Goal: Find specific page/section: Find specific page/section

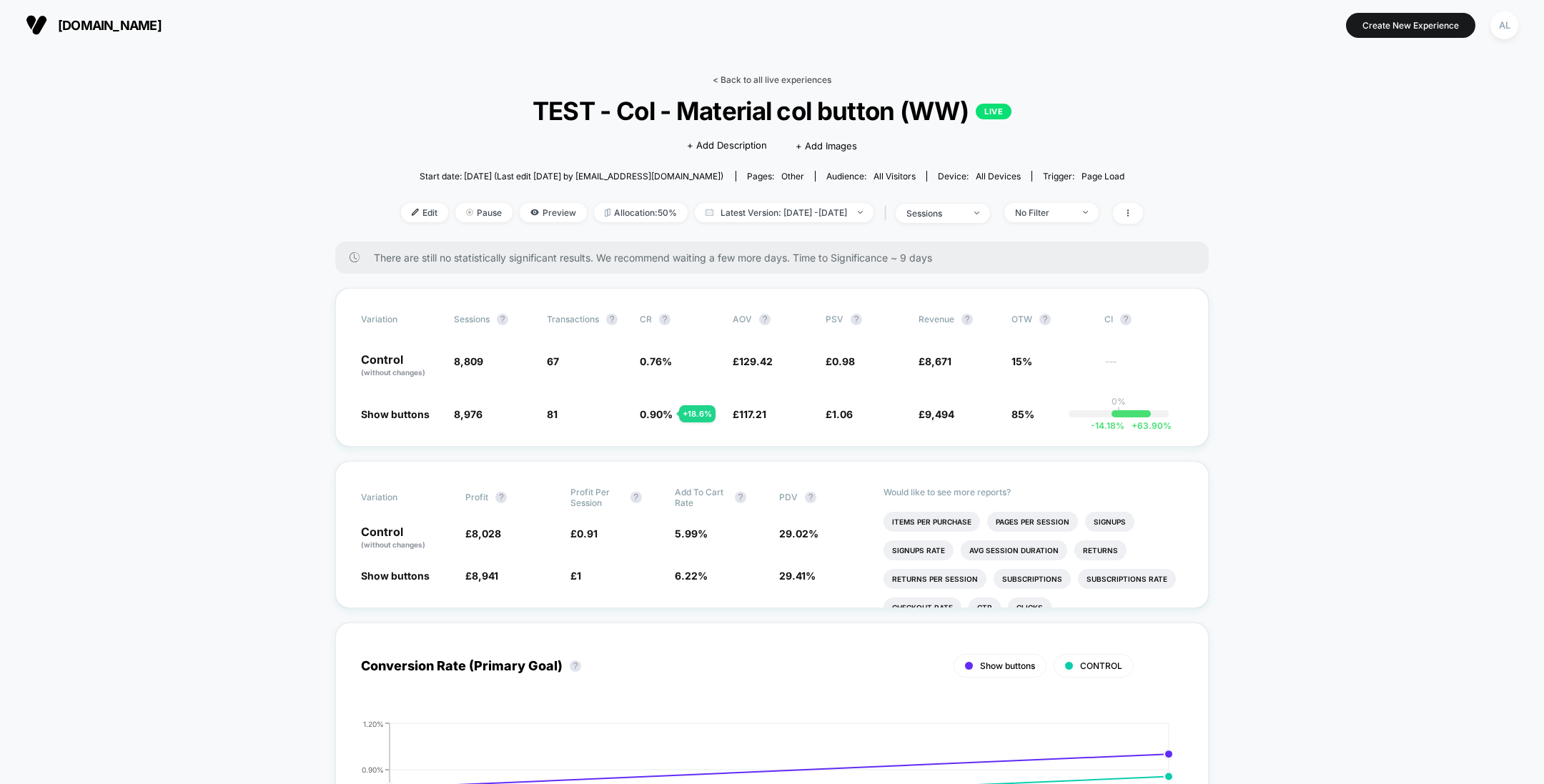
click at [771, 79] on link "< Back to all live experiences" at bounding box center [772, 80] width 119 height 11
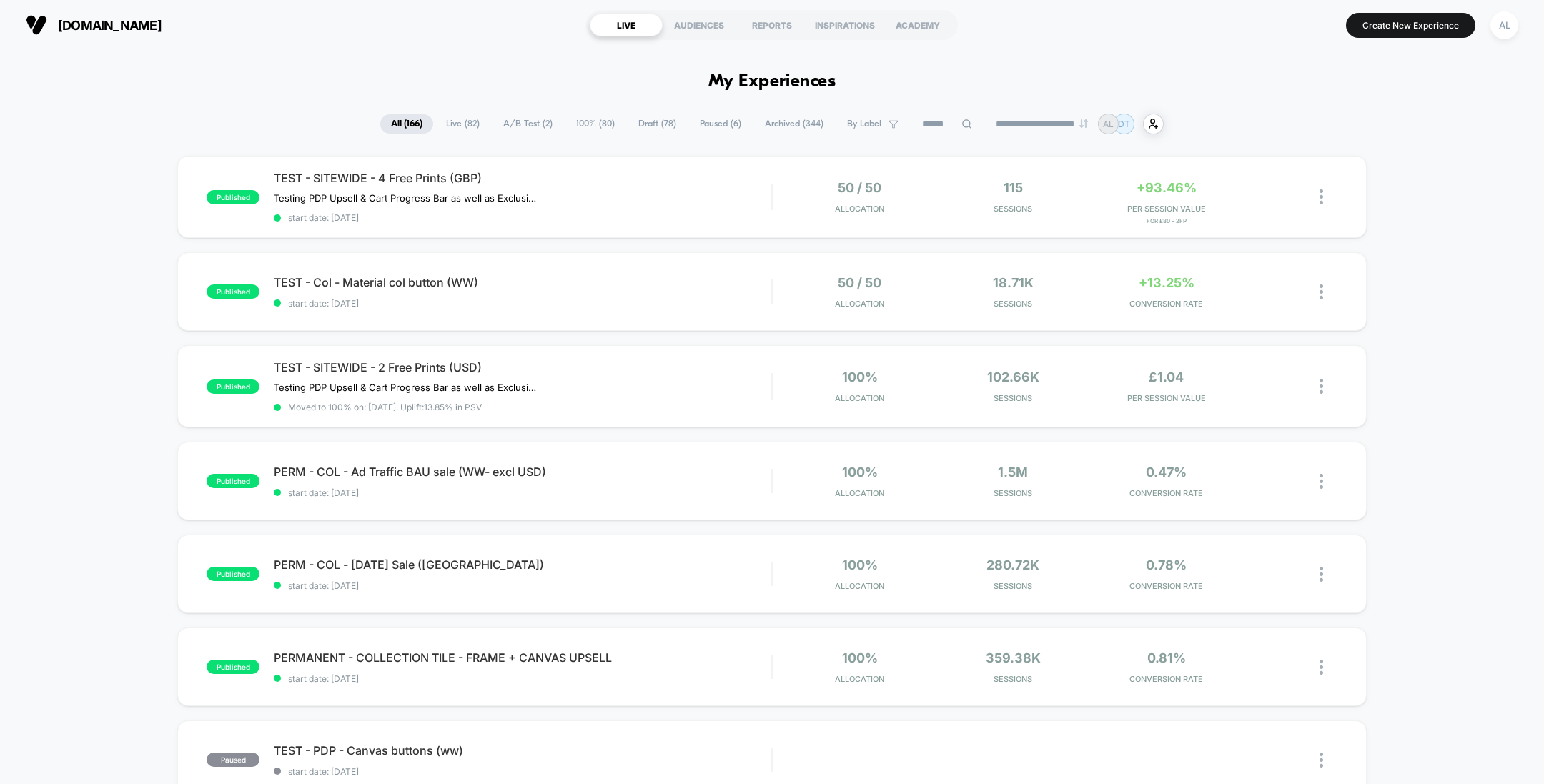
drag, startPoint x: 682, startPoint y: 82, endPoint x: 868, endPoint y: 83, distance: 186.0
click at [608, 292] on div "TEST - Col - Material col button (WW) Click to edit experience details Click to…" at bounding box center [522, 292] width 498 height 33
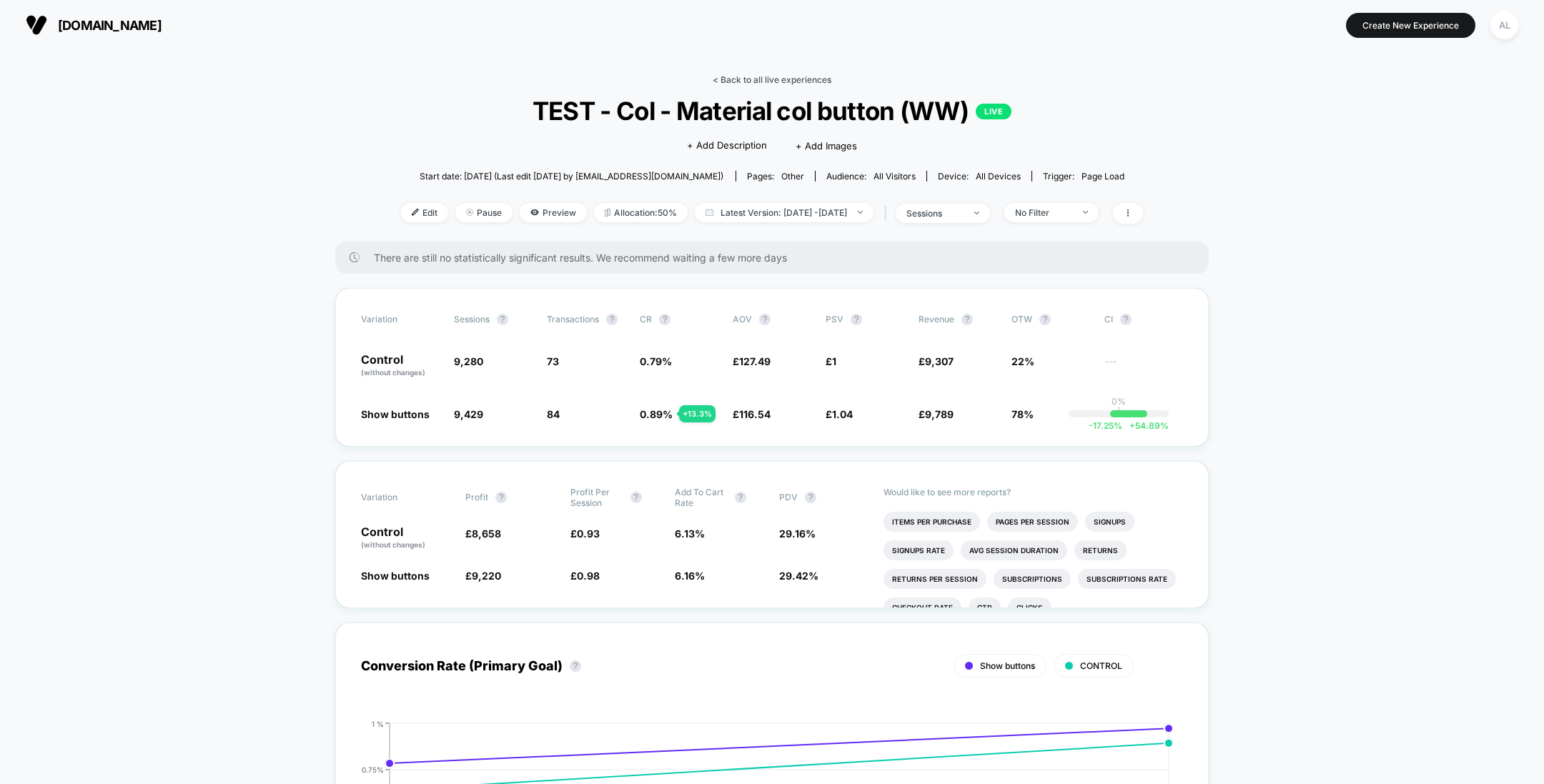
click at [793, 80] on link "< Back to all live experiences" at bounding box center [772, 80] width 119 height 11
